Goal: Task Accomplishment & Management: Use online tool/utility

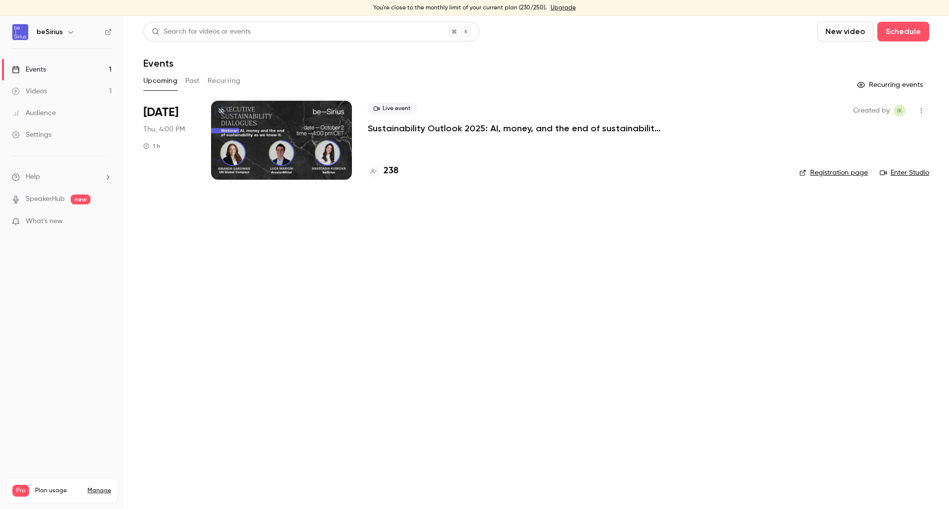
click at [317, 132] on div at bounding box center [281, 140] width 141 height 79
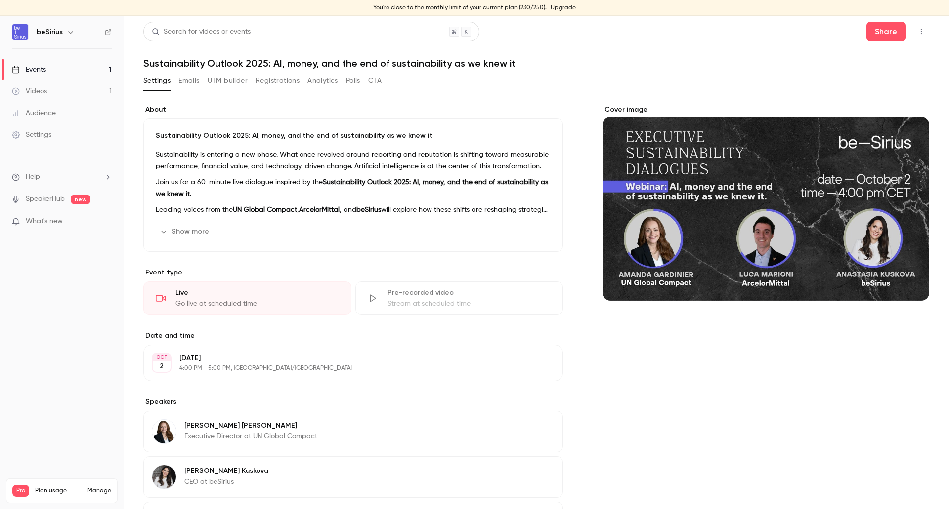
drag, startPoint x: 190, startPoint y: 81, endPoint x: 198, endPoint y: 84, distance: 8.4
click at [190, 81] on button "Emails" at bounding box center [188, 81] width 21 height 16
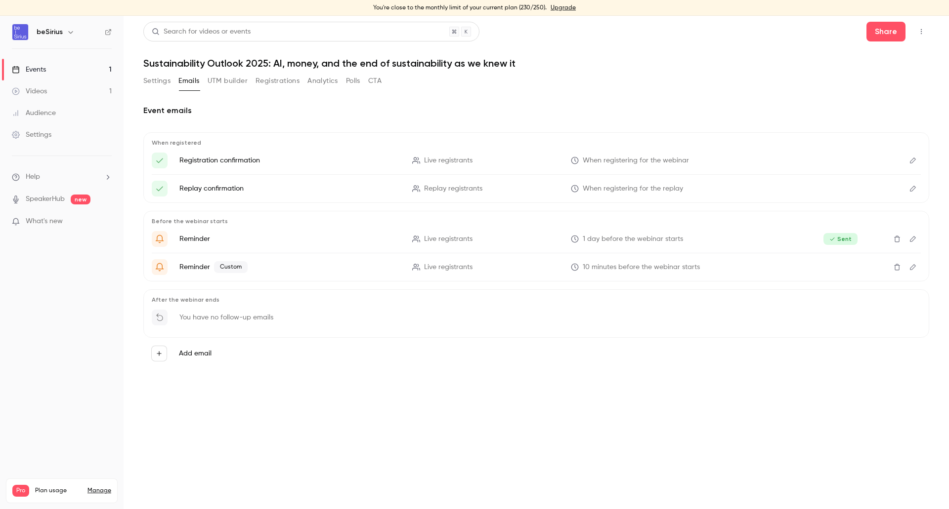
click at [270, 83] on button "Registrations" at bounding box center [277, 81] width 44 height 16
click at [150, 78] on button "Settings" at bounding box center [156, 81] width 27 height 16
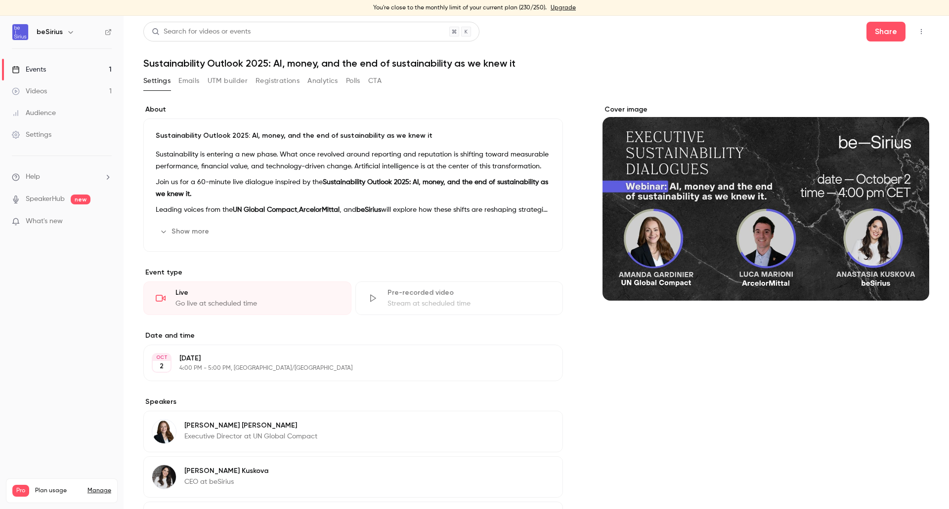
click at [56, 64] on link "Events 1" at bounding box center [62, 70] width 124 height 22
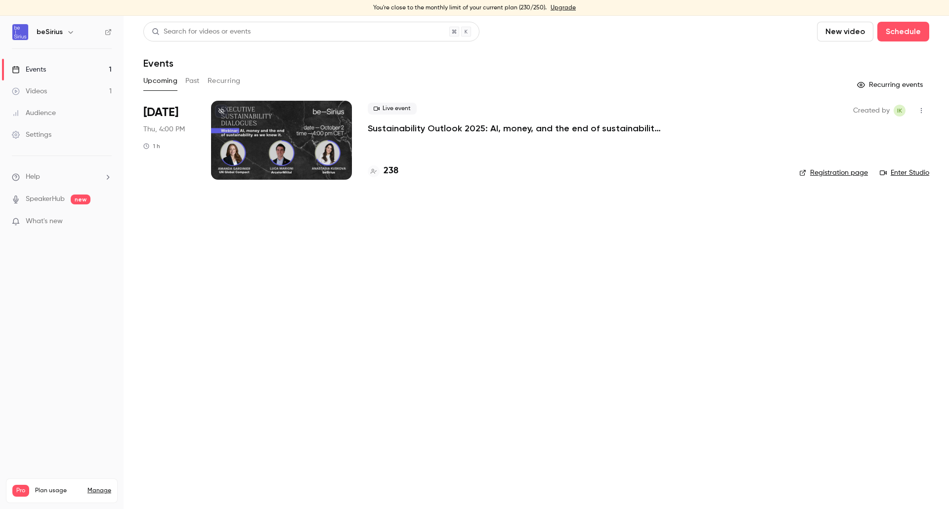
click at [905, 168] on link "Enter Studio" at bounding box center [903, 173] width 49 height 10
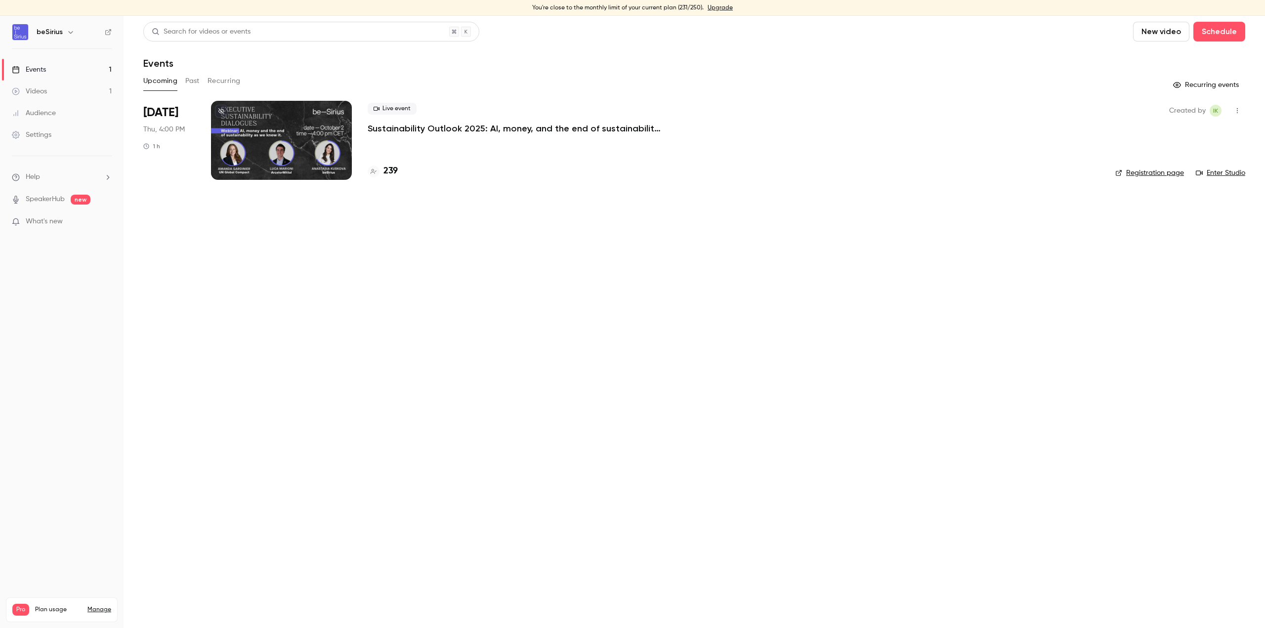
click at [1020, 224] on main "Search for videos or events New video Schedule Events Upcoming Past Recurring R…" at bounding box center [694, 322] width 1141 height 612
click at [1232, 176] on link "Enter Studio" at bounding box center [1220, 173] width 49 height 10
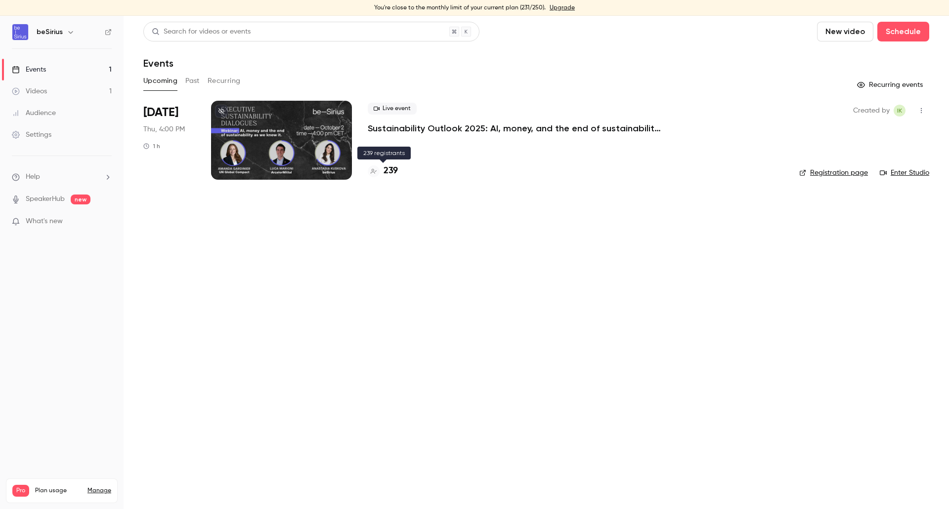
click at [389, 172] on h4 "239" at bounding box center [390, 171] width 14 height 13
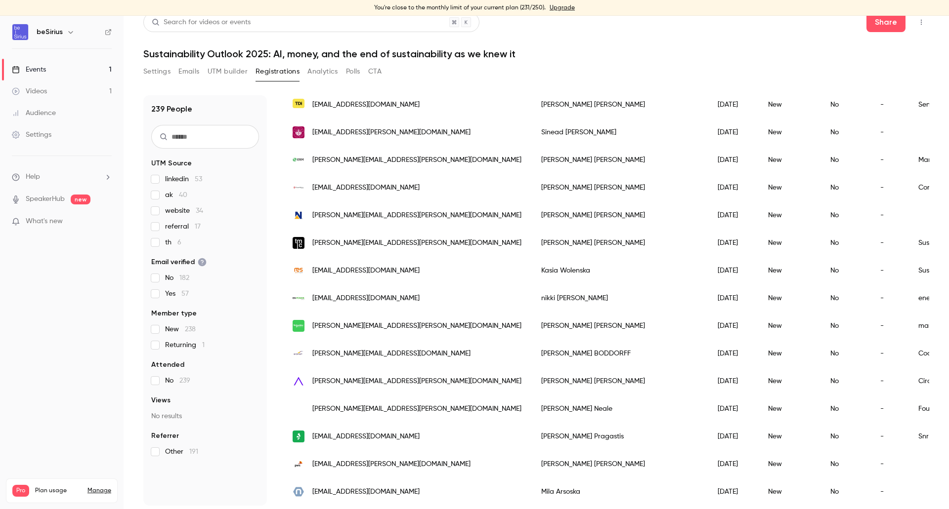
scroll to position [12, 0]
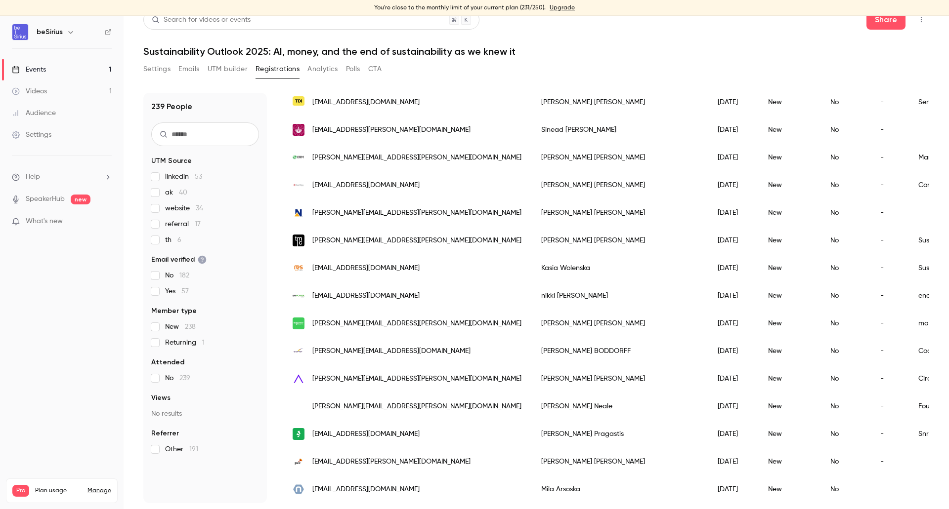
drag, startPoint x: 536, startPoint y: 503, endPoint x: 589, endPoint y: 503, distance: 53.4
click at [589, 503] on main "Search for videos or events Share Sustainability Outlook 2025: AI, money, and t…" at bounding box center [536, 263] width 825 height 494
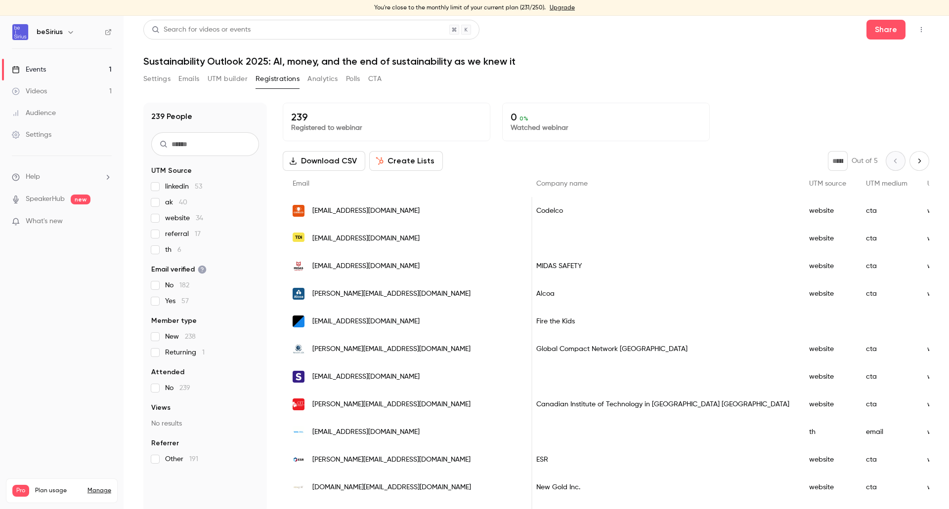
scroll to position [0, 0]
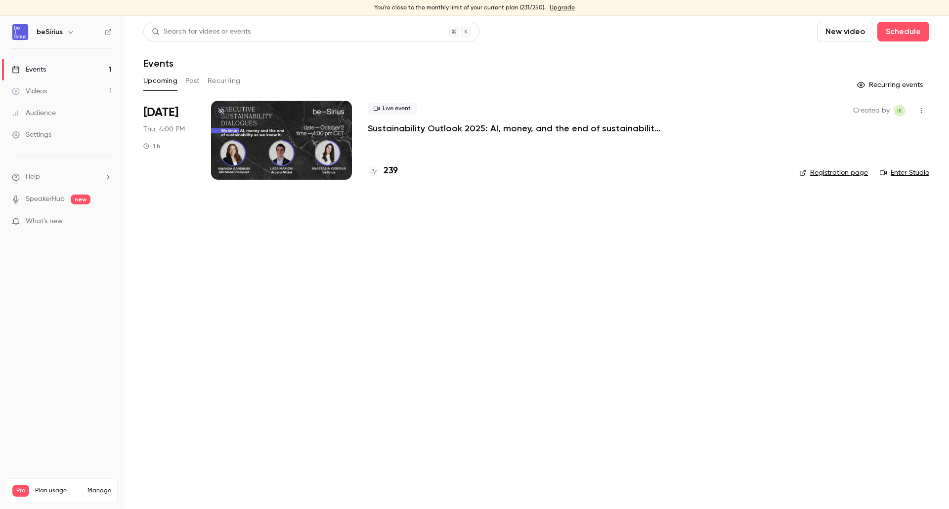
click at [343, 167] on div at bounding box center [281, 140] width 141 height 79
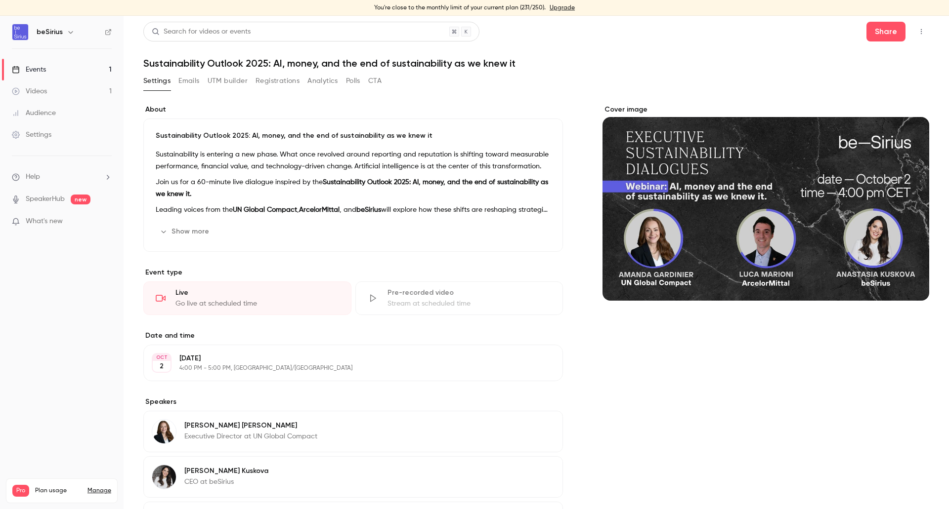
click at [724, 419] on div "Cover image" at bounding box center [765, 362] width 327 height 515
click at [29, 66] on div "Events" at bounding box center [29, 70] width 34 height 10
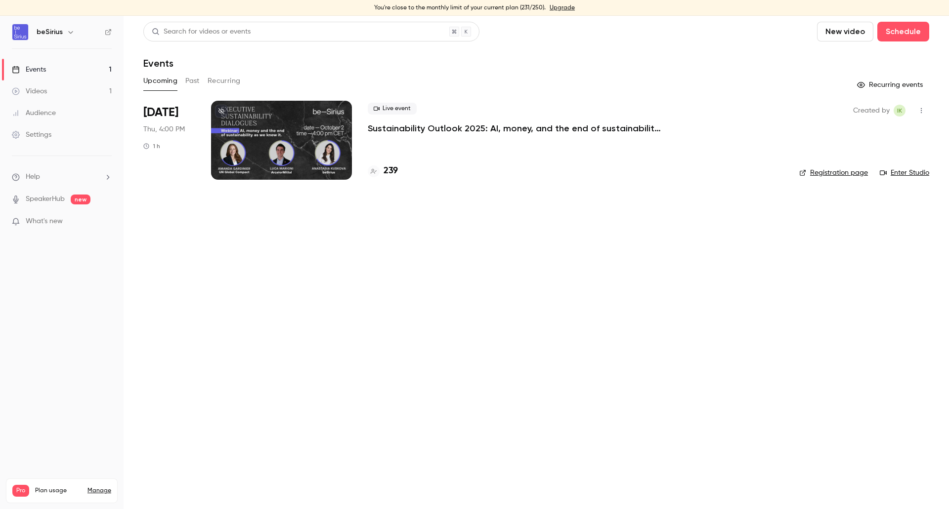
click at [917, 172] on link "Enter Studio" at bounding box center [903, 173] width 49 height 10
click at [908, 171] on link "Enter Studio" at bounding box center [903, 173] width 49 height 10
